Goal: Information Seeking & Learning: Learn about a topic

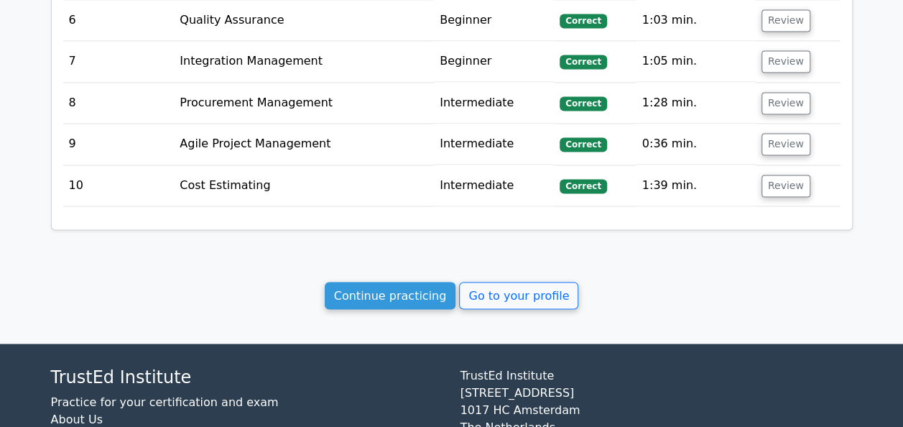
scroll to position [1174, 0]
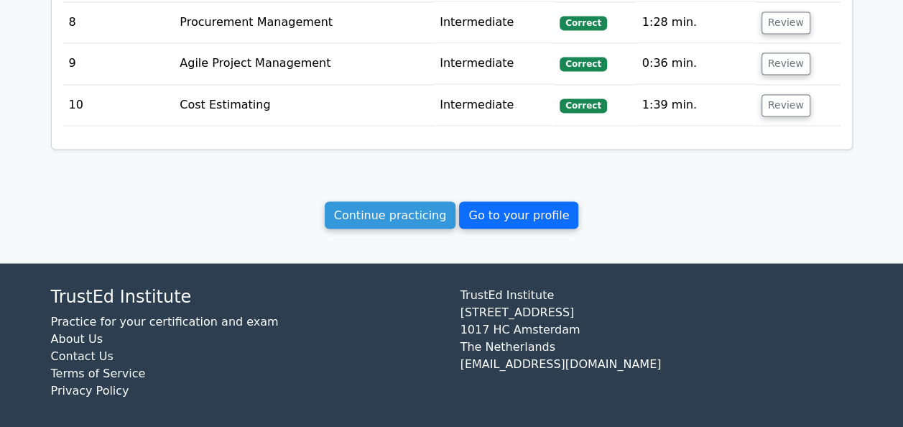
click at [527, 205] on link "Go to your profile" at bounding box center [518, 214] width 119 height 27
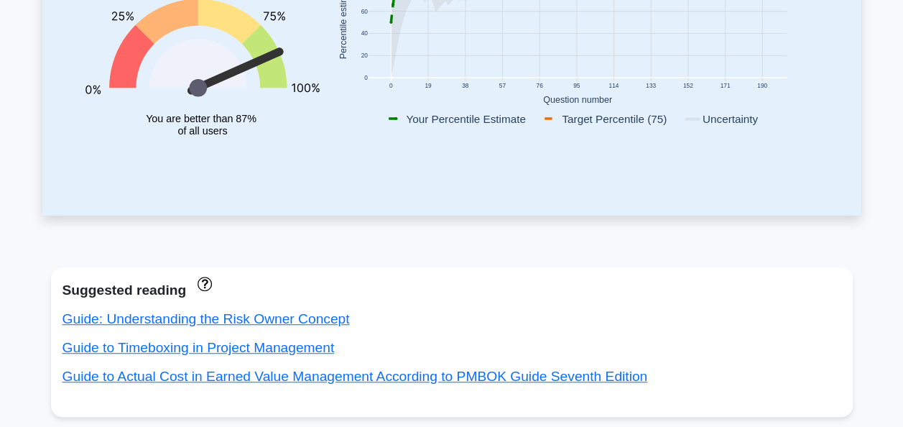
scroll to position [302, 0]
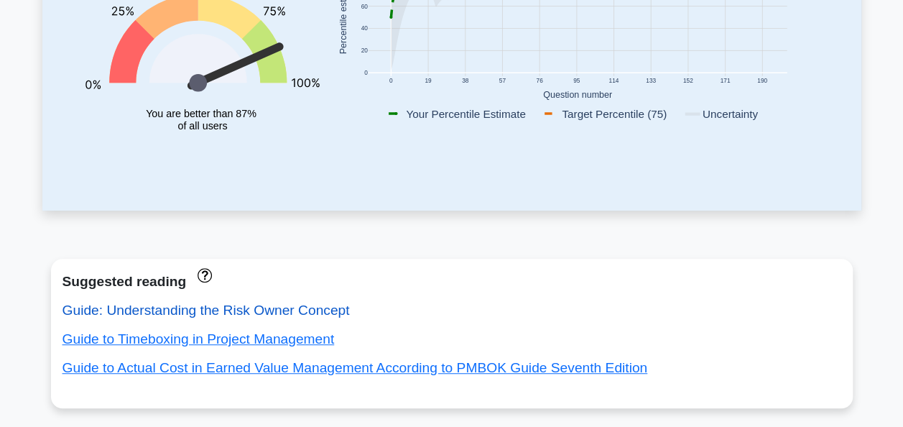
click at [312, 309] on link "Guide: Understanding the Risk Owner Concept" at bounding box center [205, 309] width 287 height 15
